Goal: Task Accomplishment & Management: Manage account settings

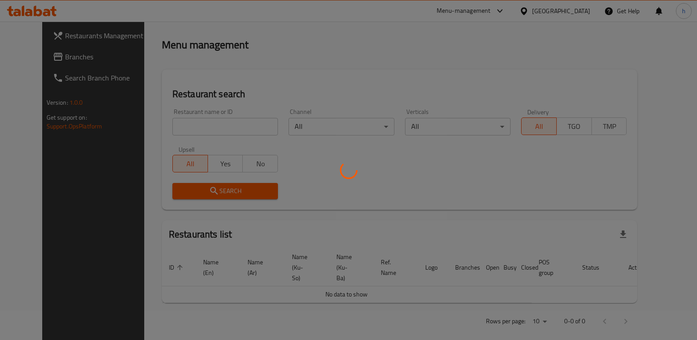
scroll to position [115, 0]
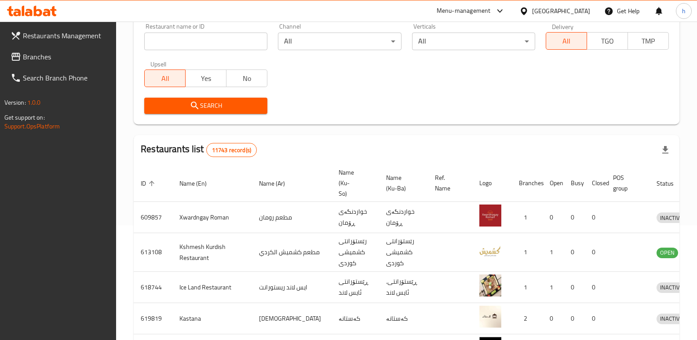
click at [65, 52] on span "Branches" at bounding box center [66, 56] width 87 height 11
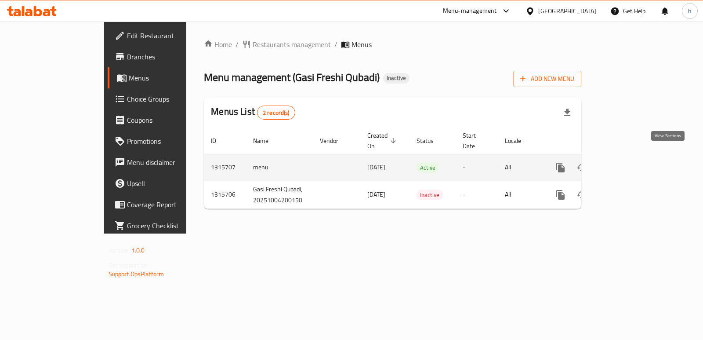
click at [635, 157] on link "enhanced table" at bounding box center [624, 167] width 21 height 21
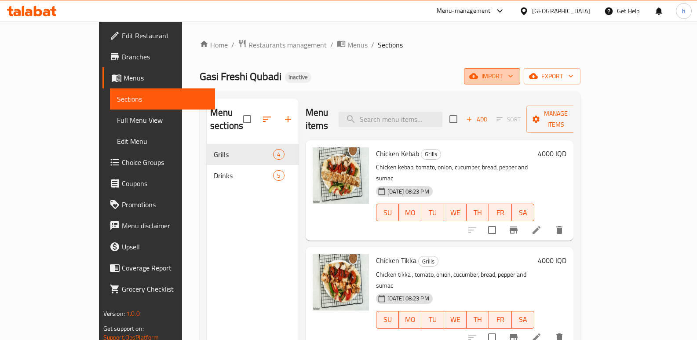
click at [513, 71] on span "import" at bounding box center [492, 76] width 42 height 11
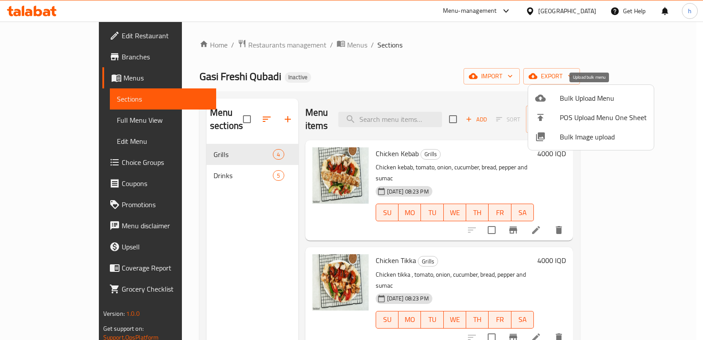
click at [575, 99] on span "Bulk Upload Menu" at bounding box center [603, 98] width 87 height 11
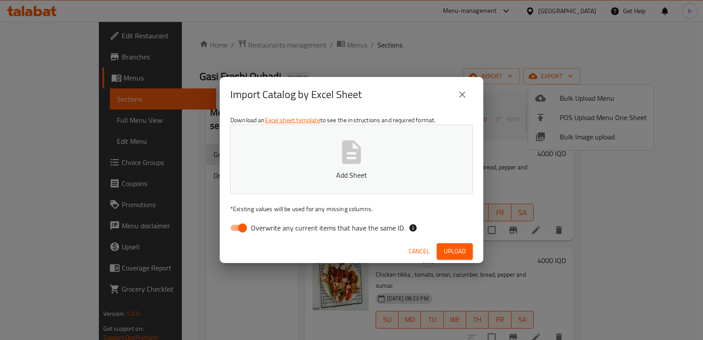
click at [244, 226] on input "Overwrite any current items that have the same ID." at bounding box center [243, 227] width 50 height 17
checkbox input "false"
click at [290, 164] on button "Add Sheet" at bounding box center [351, 158] width 243 height 69
click at [458, 247] on span "Upload" at bounding box center [455, 251] width 22 height 11
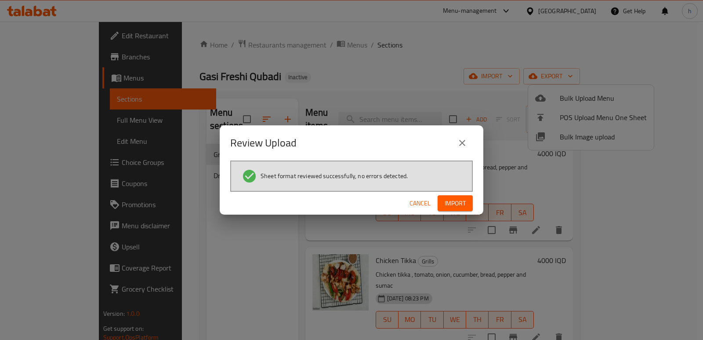
click at [459, 206] on span "Import" at bounding box center [455, 203] width 21 height 11
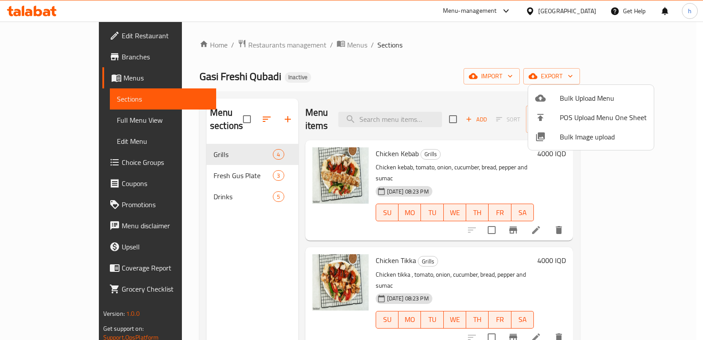
click at [184, 251] on div at bounding box center [351, 170] width 703 height 340
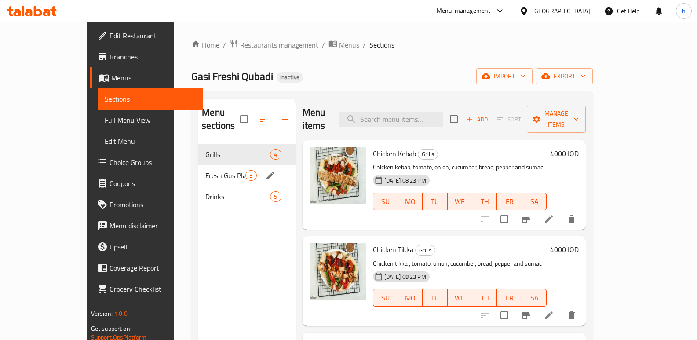
click at [205, 170] on span "Fresh Gus Plate" at bounding box center [225, 175] width 40 height 11
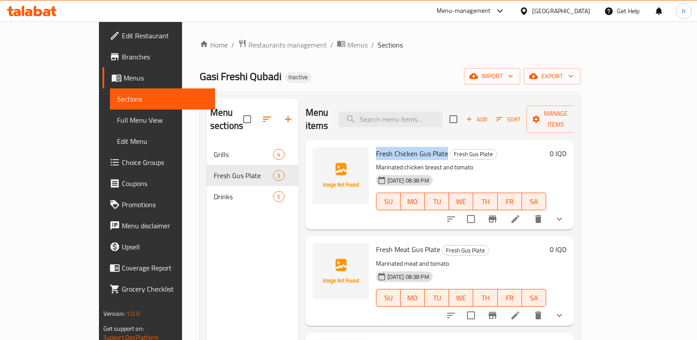
drag, startPoint x: 351, startPoint y: 138, endPoint x: 422, endPoint y: 141, distance: 70.8
click at [422, 147] on span "Fresh Chicken Gus Plate" at bounding box center [412, 153] width 72 height 13
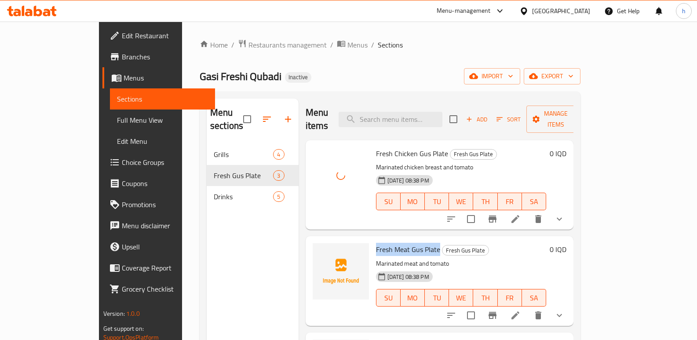
drag, startPoint x: 351, startPoint y: 236, endPoint x: 415, endPoint y: 233, distance: 64.2
click at [415, 243] on span "Fresh Meat Gus Plate" at bounding box center [408, 249] width 64 height 13
copy span "Fresh Meat Gus Plate"
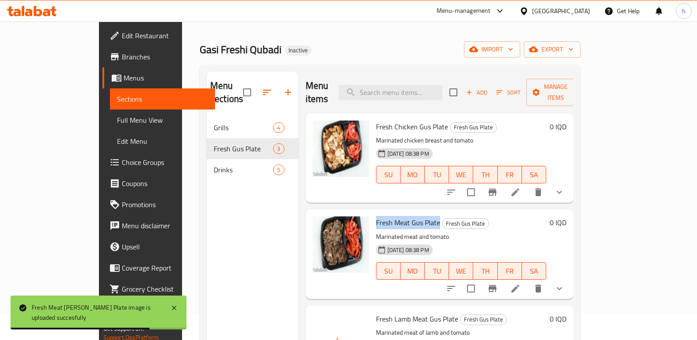
scroll to position [123, 0]
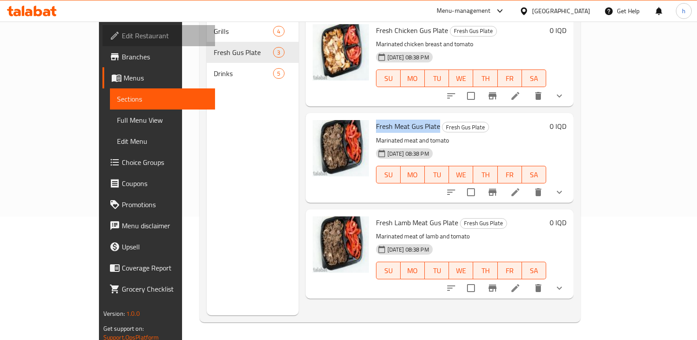
click at [102, 43] on link "Edit Restaurant" at bounding box center [158, 35] width 113 height 21
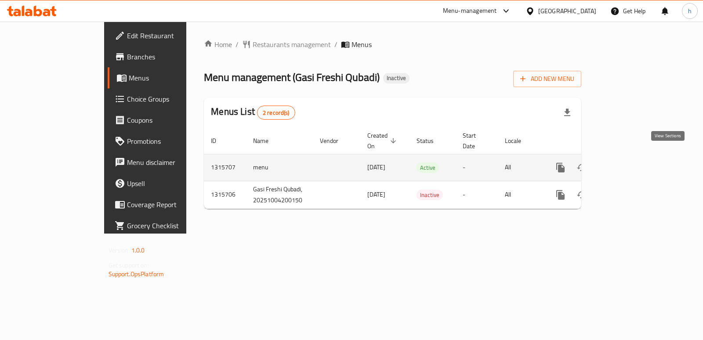
click at [628, 164] on icon "enhanced table" at bounding box center [624, 168] width 8 height 8
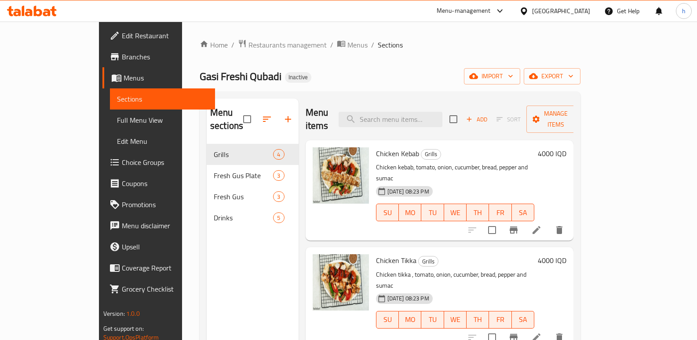
click at [117, 124] on span "Full Menu View" at bounding box center [162, 120] width 91 height 11
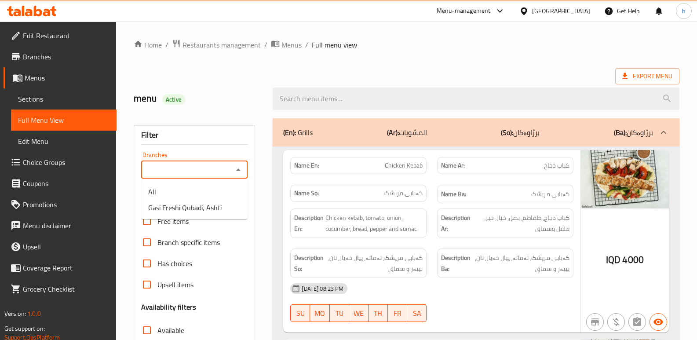
click at [169, 170] on input "Branches" at bounding box center [187, 170] width 87 height 12
click at [182, 213] on span "Gasi Freshi Qubadi, Ashti" at bounding box center [184, 207] width 73 height 11
type input "Gasi Freshi Qubadi, Ashti"
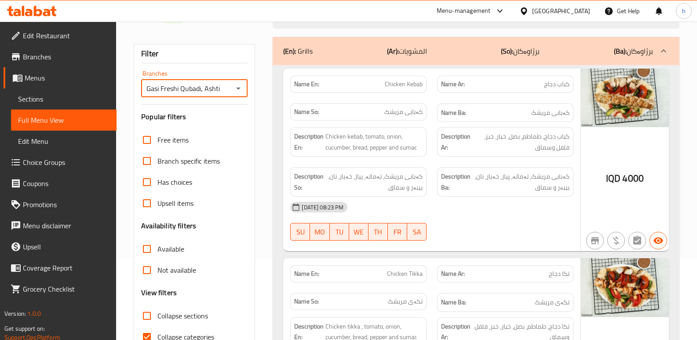
scroll to position [94, 0]
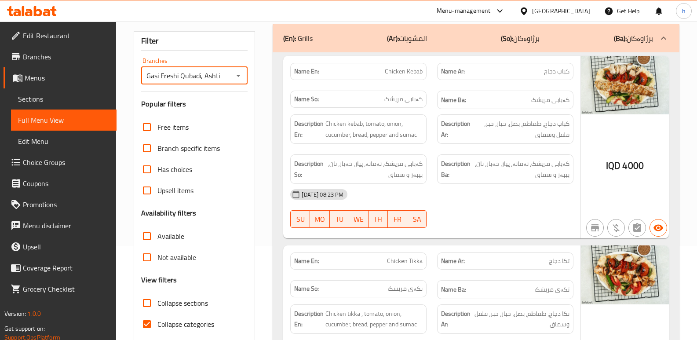
drag, startPoint x: 145, startPoint y: 325, endPoint x: 160, endPoint y: 309, distance: 22.4
click at [148, 322] on input "Collapse categories" at bounding box center [146, 323] width 21 height 21
checkbox input "false"
click at [144, 302] on input "Collapse sections" at bounding box center [146, 302] width 21 height 21
checkbox input "true"
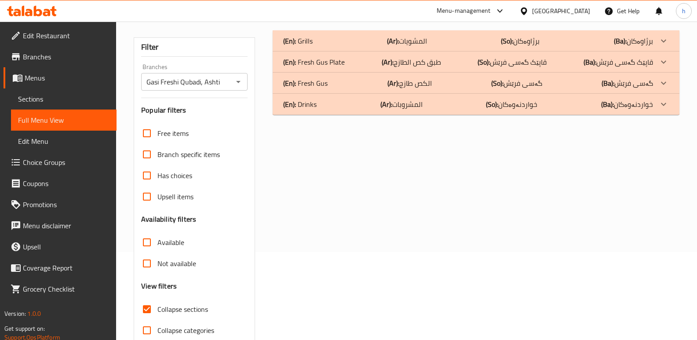
scroll to position [70, 0]
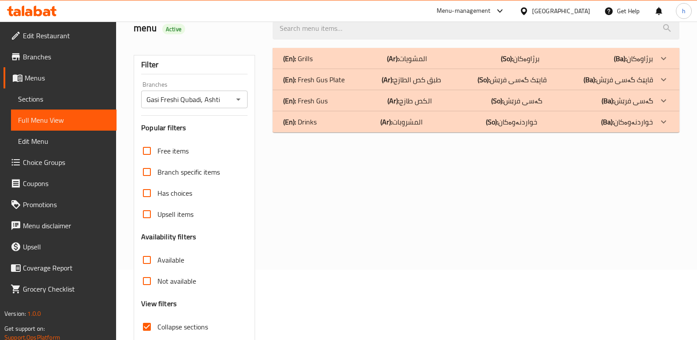
click at [340, 80] on p "(En): Fresh Gus Plate" at bounding box center [314, 79] width 62 height 11
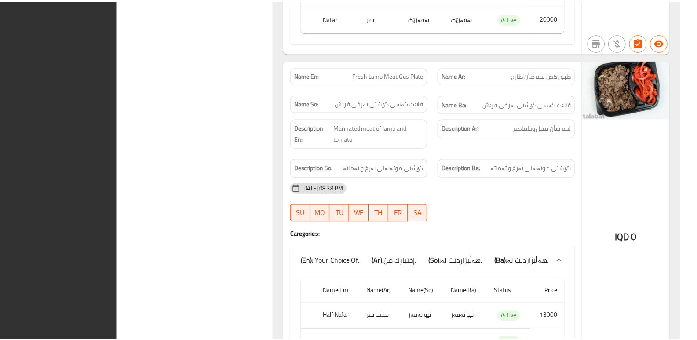
scroll to position [876, 0]
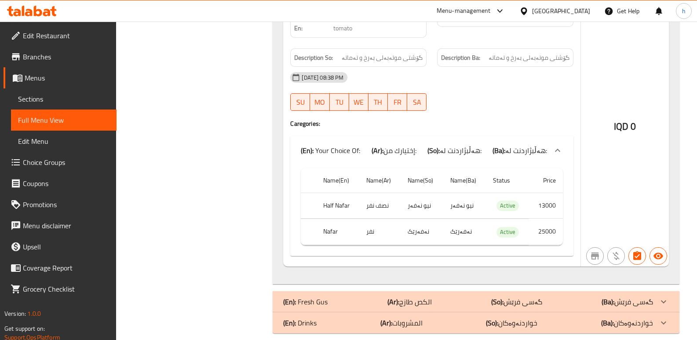
click at [27, 98] on span "Sections" at bounding box center [63, 99] width 91 height 11
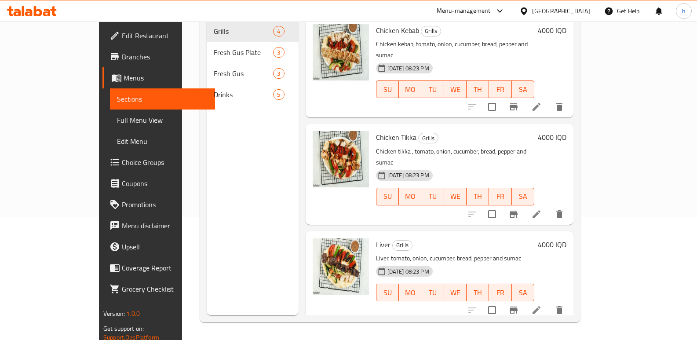
scroll to position [123, 0]
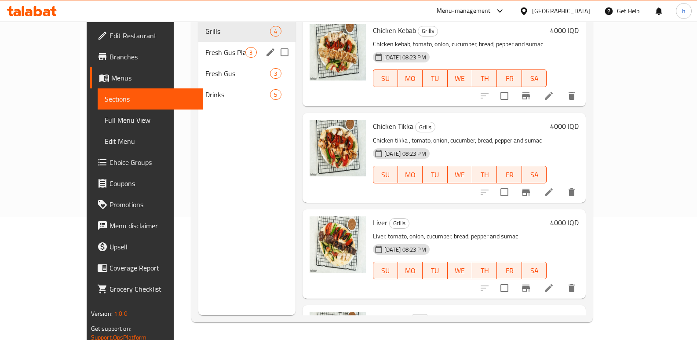
click at [198, 47] on div "Fresh Gus Plate 3" at bounding box center [246, 52] width 97 height 21
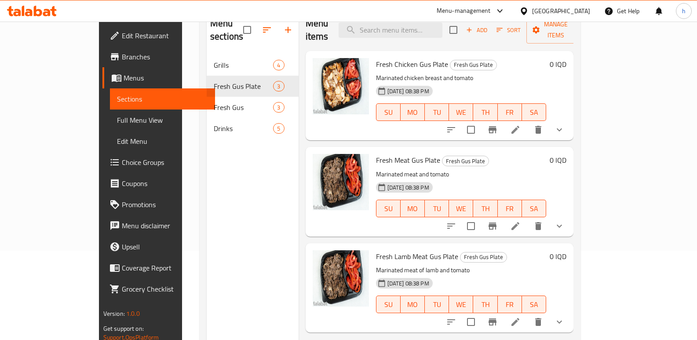
scroll to position [79, 0]
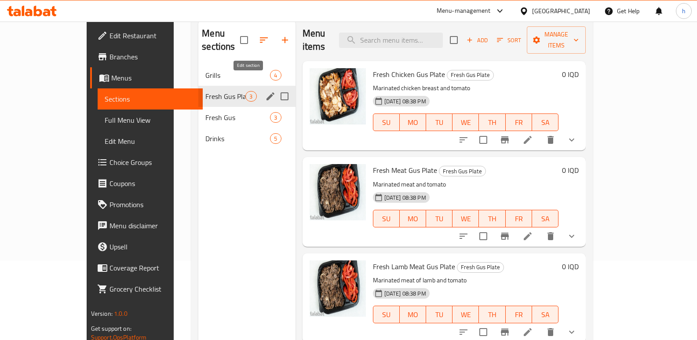
click at [265, 91] on icon "edit" at bounding box center [270, 96] width 11 height 11
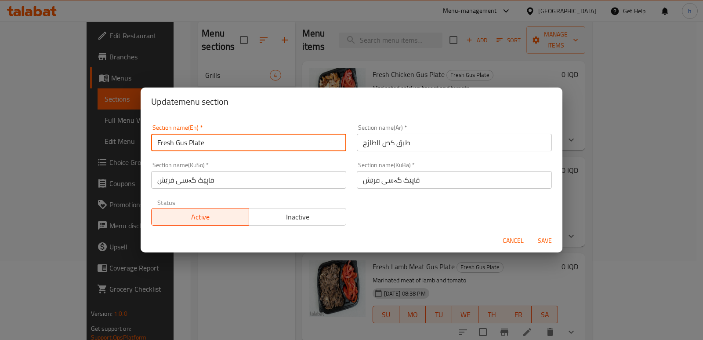
drag, startPoint x: 158, startPoint y: 141, endPoint x: 142, endPoint y: 137, distance: 16.4
click at [142, 137] on div "Section name(En)   * Fresh Gus Plate Section name(En) * Section name(Ar)   * طب…" at bounding box center [352, 172] width 422 height 113
